Goal: Information Seeking & Learning: Learn about a topic

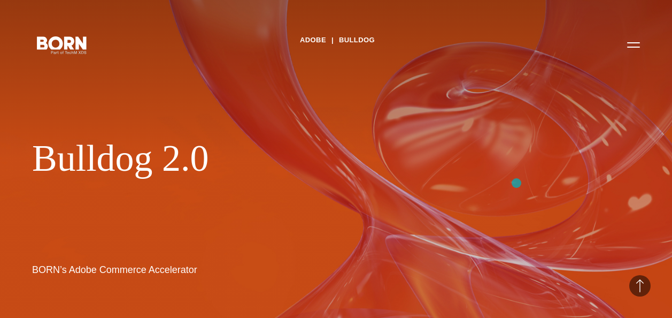
scroll to position [383, 0]
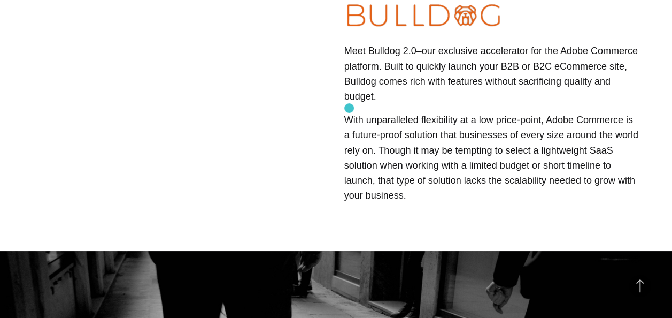
click at [349, 112] on p "With unparalleled flexibility at a low price-point, Adobe Commerce is a future-…" at bounding box center [492, 157] width 296 height 90
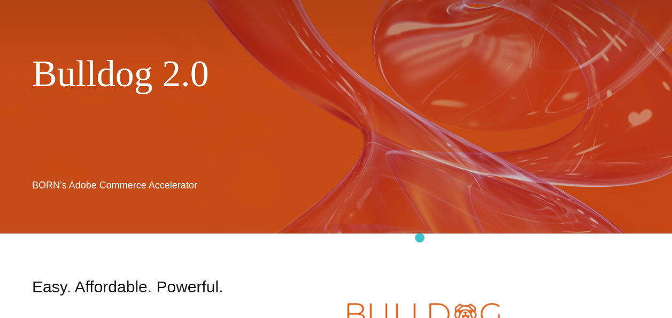
scroll to position [0, 0]
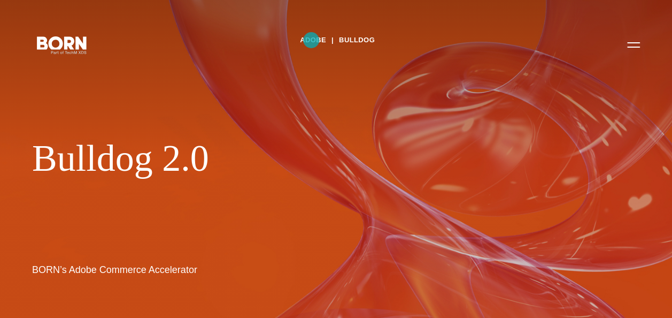
click at [311, 40] on link "Adobe" at bounding box center [313, 40] width 26 height 16
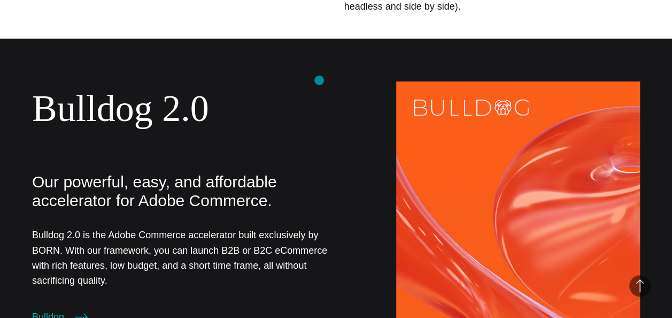
scroll to position [578, 0]
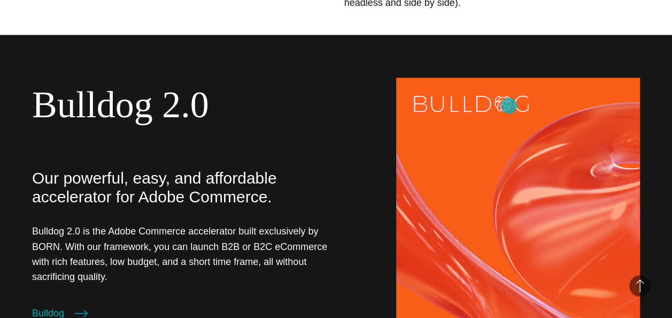
click at [509, 106] on img at bounding box center [518, 200] width 244 height 244
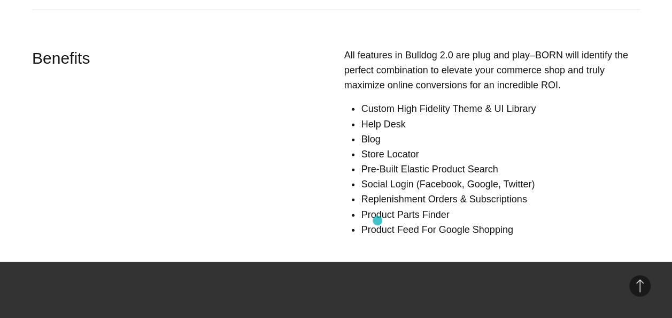
scroll to position [1202, 0]
